Goal: Find specific page/section: Find specific page/section

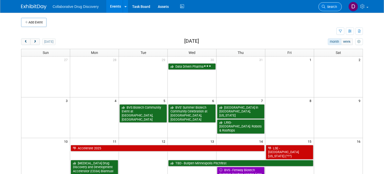
click at [332, 6] on span "Search" at bounding box center [332, 7] width 12 height 4
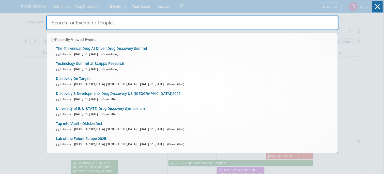
click at [65, 23] on input "text" at bounding box center [192, 23] width 292 height 15
paste input "Biotech X USA"
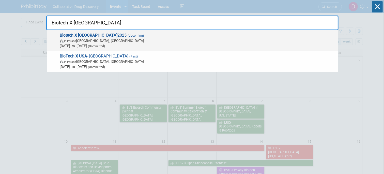
type input "Biotech X USA"
click at [81, 43] on span "Sep 16, 2025 to Sep 17, 2025 (Committed)" at bounding box center [198, 45] width 276 height 5
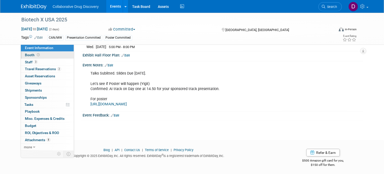
scroll to position [97, 0]
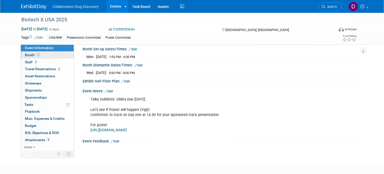
click at [38, 55] on icon at bounding box center [38, 54] width 3 height 3
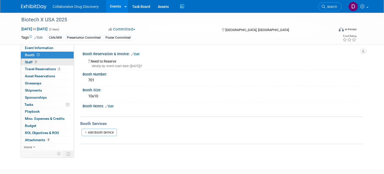
click at [35, 63] on span "3" at bounding box center [36, 62] width 4 height 4
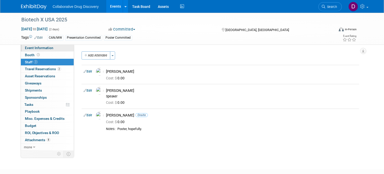
click at [34, 48] on span "Event Information" at bounding box center [39, 48] width 28 height 4
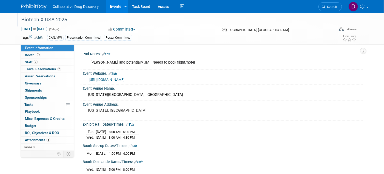
click at [59, 20] on div "Biotech X USA 2025" at bounding box center [174, 19] width 309 height 9
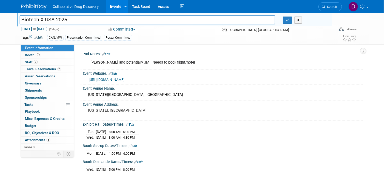
click at [59, 20] on input "Biotech X USA 2025" at bounding box center [148, 19] width 256 height 9
